Goal: Task Accomplishment & Management: Manage account settings

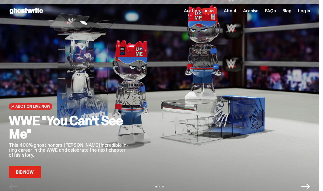
click at [308, 13] on span "Log in" at bounding box center [304, 11] width 12 height 4
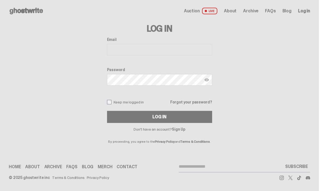
click at [154, 49] on input "Email" at bounding box center [159, 50] width 105 height 12
type input "**********"
click at [162, 117] on button "Log In" at bounding box center [159, 117] width 105 height 12
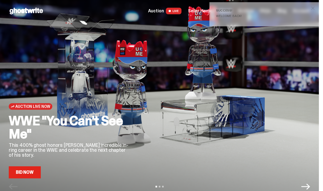
click at [204, 12] on span "Seller Home" at bounding box center [200, 11] width 24 height 4
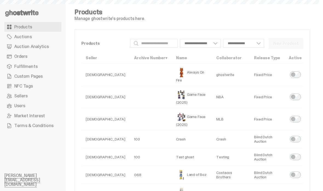
select select
click at [23, 45] on span "Auction Analytics" at bounding box center [31, 46] width 35 height 4
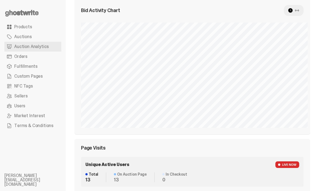
scroll to position [185, 0]
